Goal: Find specific page/section: Find specific page/section

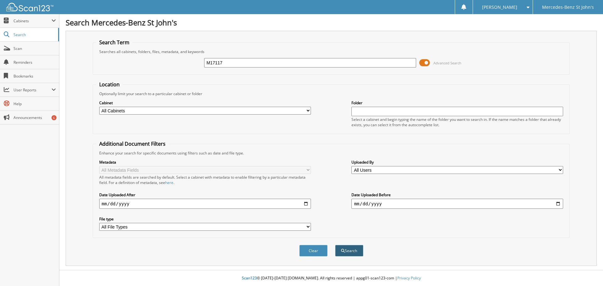
type input "M17117"
click at [356, 252] on button "Search" at bounding box center [349, 251] width 28 height 12
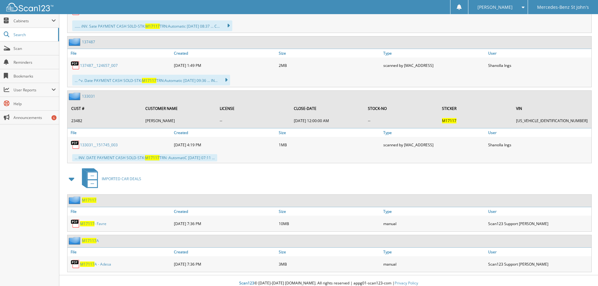
scroll to position [690, 0]
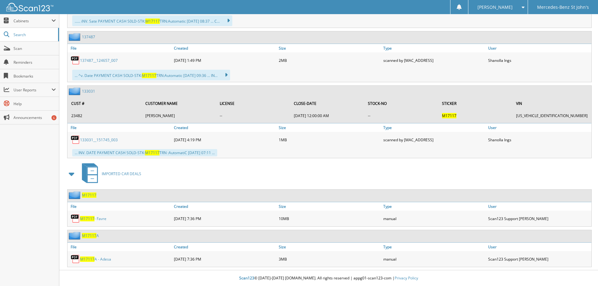
click at [98, 220] on link "M17117 - Favre" at bounding box center [93, 218] width 26 height 5
